Goal: Navigation & Orientation: Find specific page/section

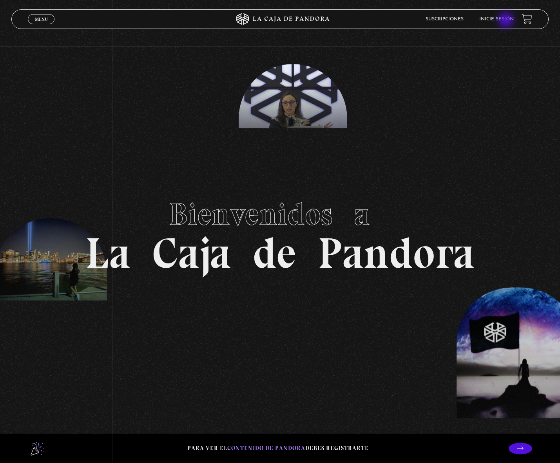
click at [506, 21] on link "Inicie sesión" at bounding box center [496, 19] width 34 height 5
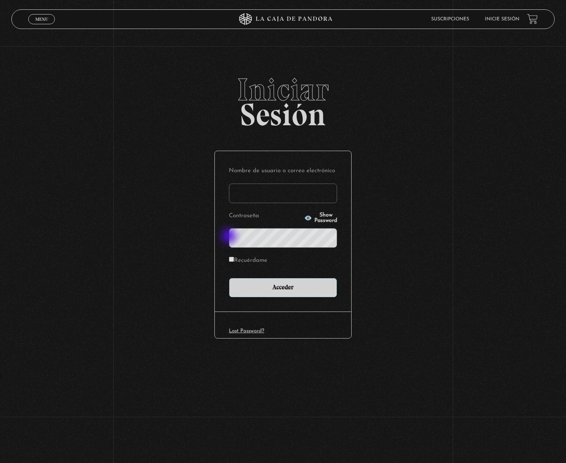
type input "evmr_21@hotmail.com"
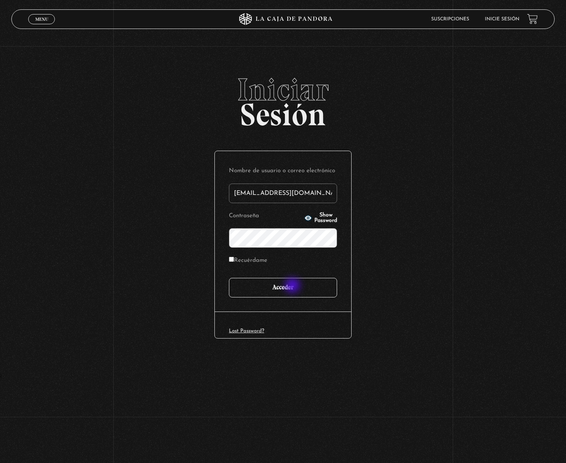
click at [294, 289] on input "Acceder" at bounding box center [283, 288] width 108 height 20
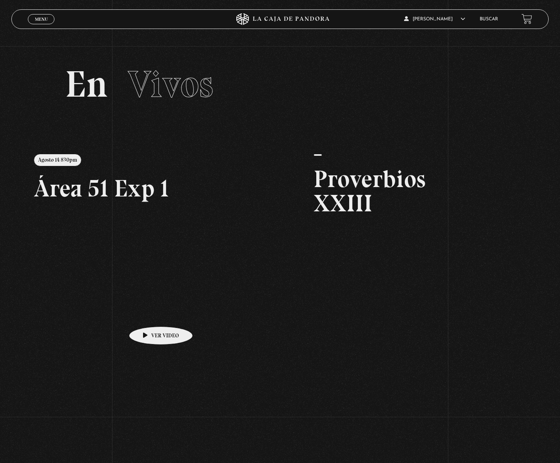
scroll to position [8, 0]
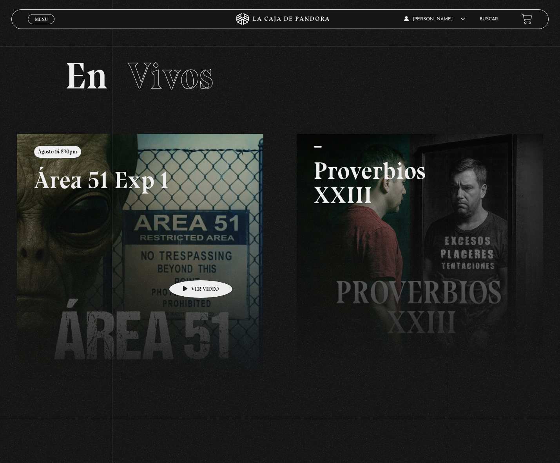
click at [188, 268] on link at bounding box center [297, 365] width 560 height 463
